Goal: Task Accomplishment & Management: Manage account settings

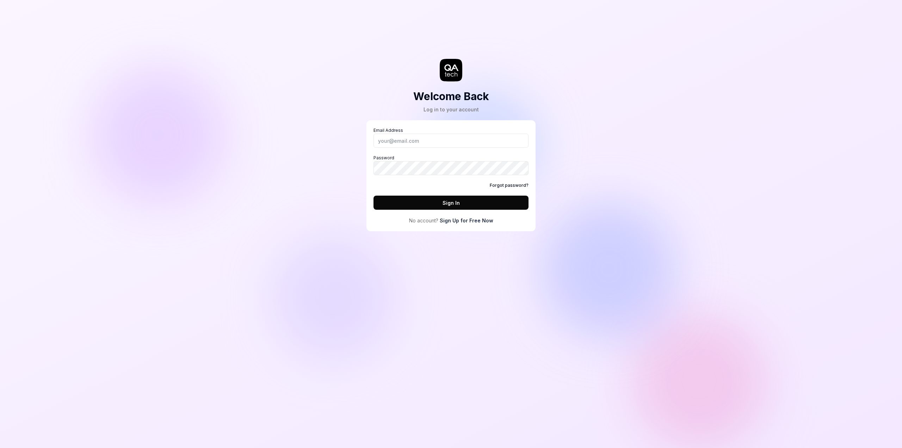
type input "[EMAIL_ADDRESS][DOMAIN_NAME]"
click at [373, 195] on button "Sign In" at bounding box center [450, 202] width 155 height 14
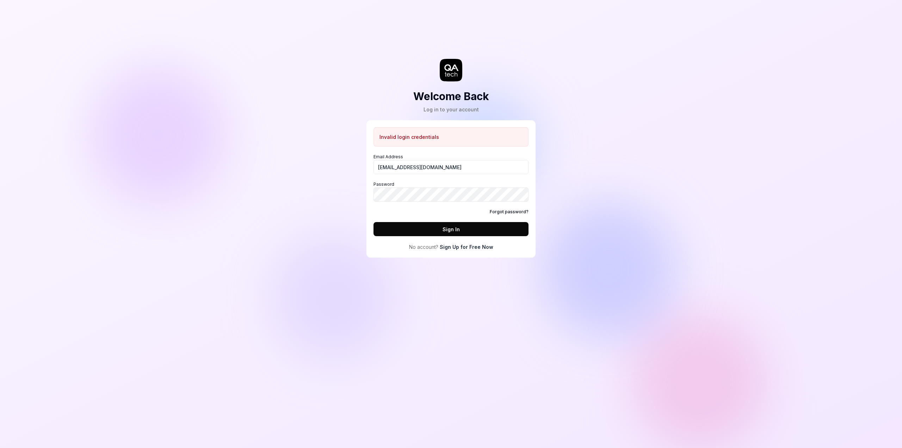
click at [519, 209] on link "Forgot password?" at bounding box center [509, 212] width 39 height 6
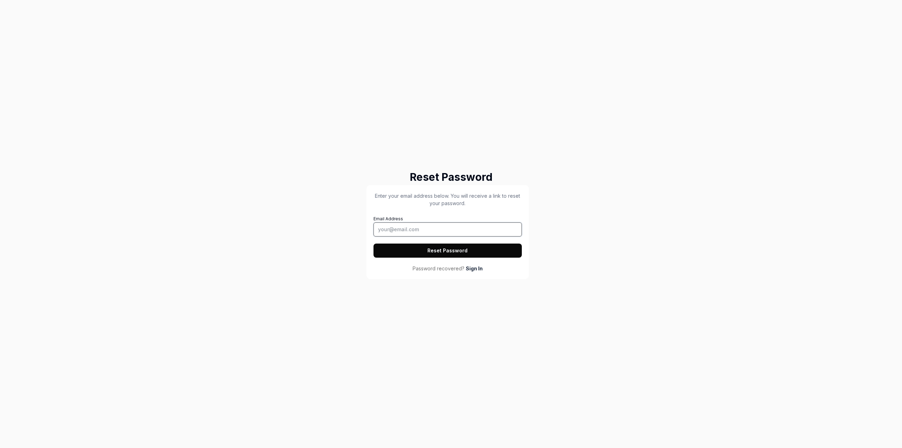
click at [418, 232] on input "Email Address" at bounding box center [447, 229] width 148 height 14
click at [433, 229] on input "Email Address" at bounding box center [447, 229] width 148 height 14
type input "[EMAIL_ADDRESS][DOMAIN_NAME]"
click at [373, 243] on button "Reset Password" at bounding box center [447, 250] width 148 height 14
